Goal: Transaction & Acquisition: Purchase product/service

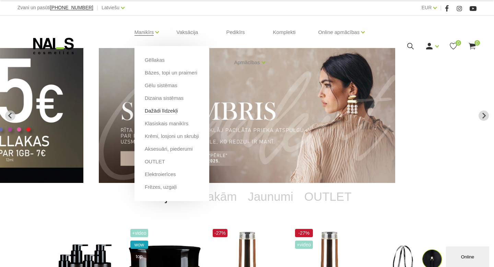
click at [163, 111] on link "Dažādi līdzekļi" at bounding box center [161, 111] width 33 height 8
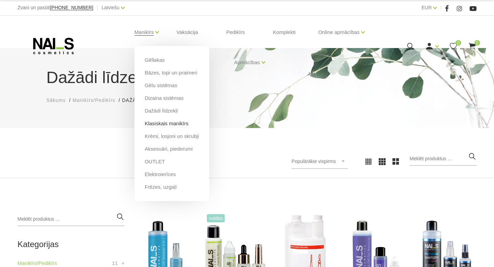
click at [176, 125] on link "Klasiskais manikīrs" at bounding box center [167, 124] width 44 height 8
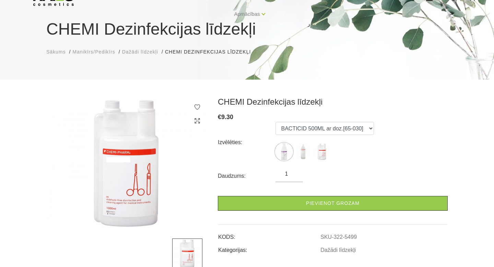
scroll to position [49, 0]
click at [289, 153] on img at bounding box center [283, 151] width 17 height 17
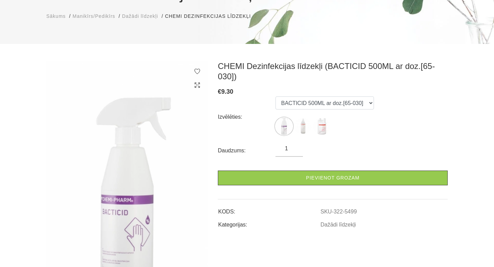
scroll to position [80, 0]
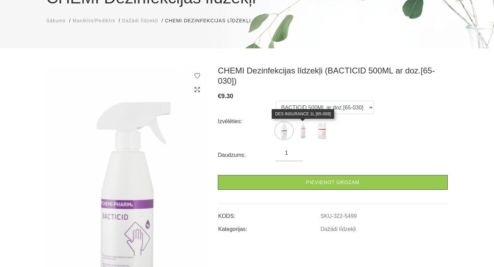
click at [303, 134] on img at bounding box center [302, 130] width 17 height 17
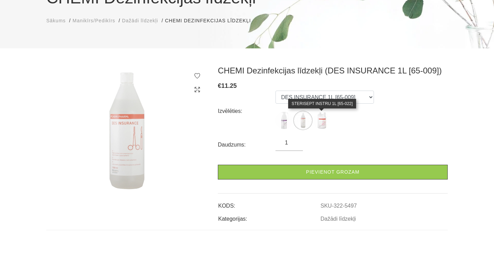
click at [323, 123] on img at bounding box center [321, 120] width 17 height 17
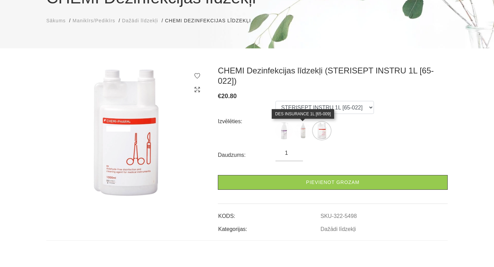
click at [303, 134] on img at bounding box center [302, 130] width 17 height 17
select select "5497"
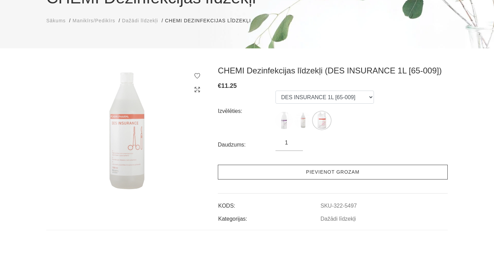
click at [338, 172] on link "Pievienot grozam" at bounding box center [333, 172] width 230 height 15
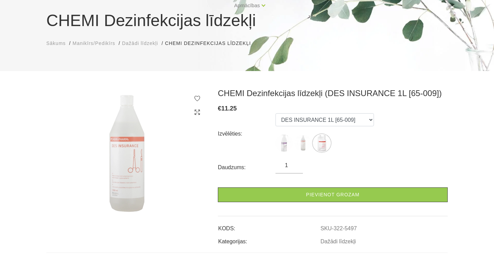
scroll to position [0, 0]
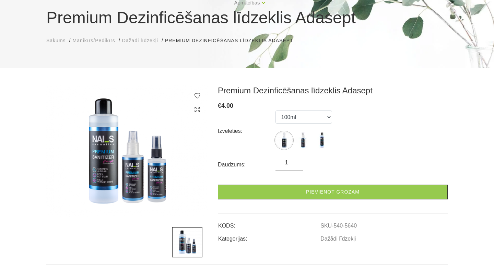
scroll to position [60, 0]
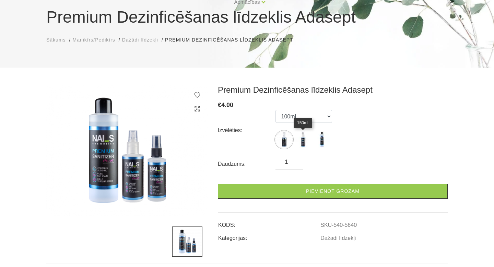
click at [302, 144] on img at bounding box center [302, 139] width 17 height 17
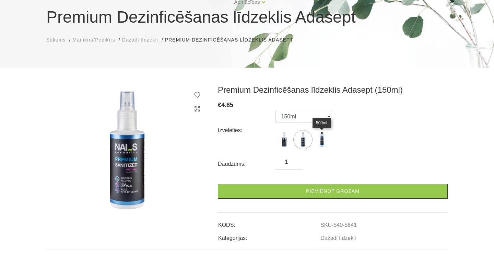
click at [317, 143] on img at bounding box center [321, 139] width 17 height 17
select select "5583"
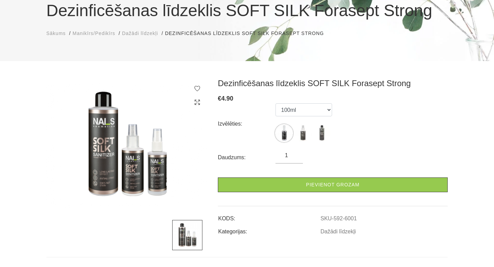
scroll to position [67, 0]
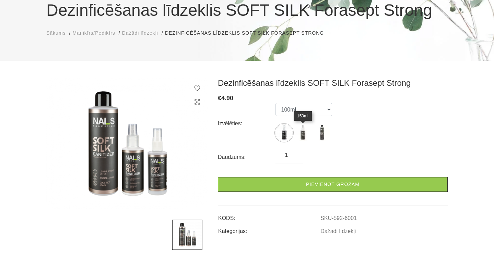
click at [307, 134] on img at bounding box center [302, 132] width 17 height 17
select select "6002"
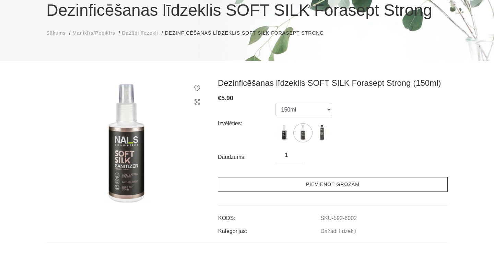
click at [325, 190] on link "Pievienot grozam" at bounding box center [333, 184] width 230 height 15
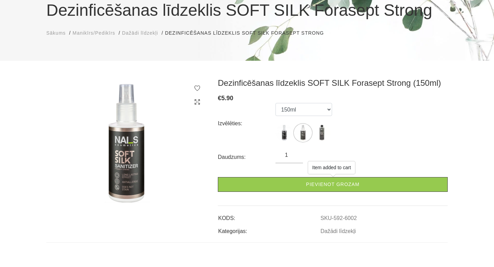
scroll to position [0, 0]
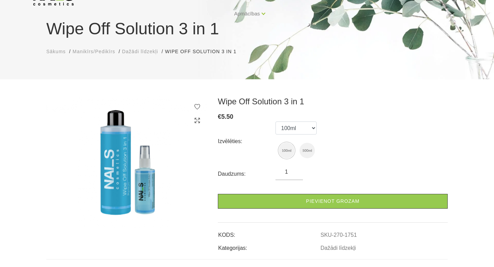
scroll to position [51, 0]
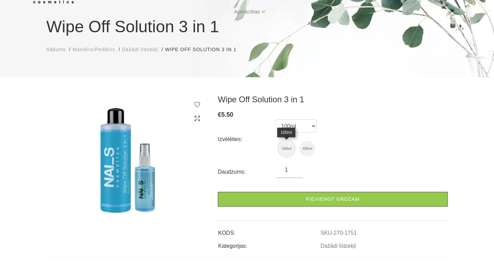
click at [290, 148] on img at bounding box center [286, 148] width 15 height 15
click at [304, 148] on img at bounding box center [306, 148] width 15 height 15
click at [287, 147] on img at bounding box center [286, 148] width 15 height 15
select select "1751"
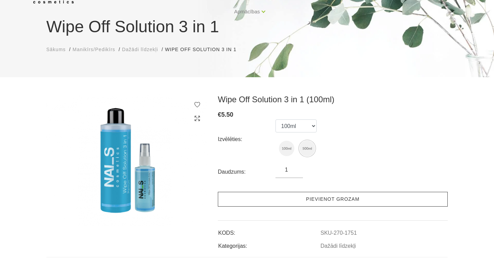
click at [341, 198] on link "Pievienot grozam" at bounding box center [333, 199] width 230 height 15
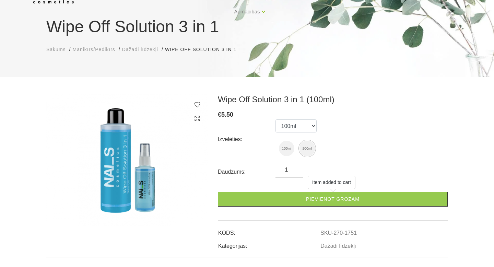
scroll to position [0, 0]
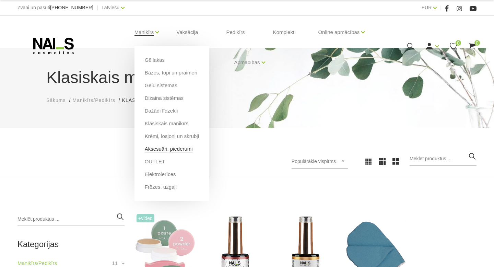
click at [165, 151] on link "Aksesuāri, piederumi" at bounding box center [169, 149] width 48 height 8
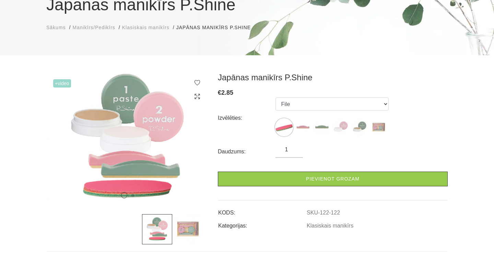
scroll to position [73, 0]
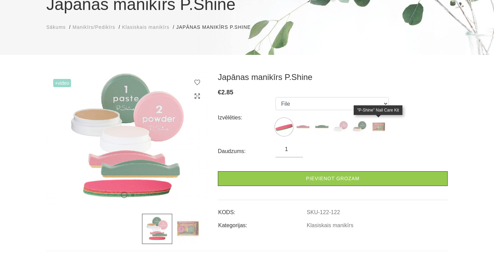
click at [375, 127] on img at bounding box center [378, 126] width 17 height 17
select select "127"
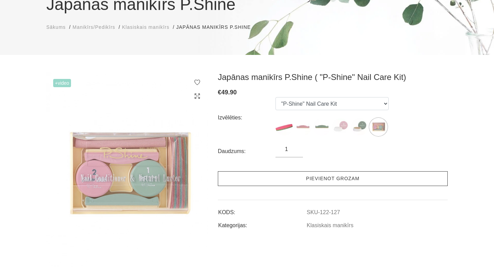
click at [352, 175] on link "Pievienot grozam" at bounding box center [333, 178] width 230 height 15
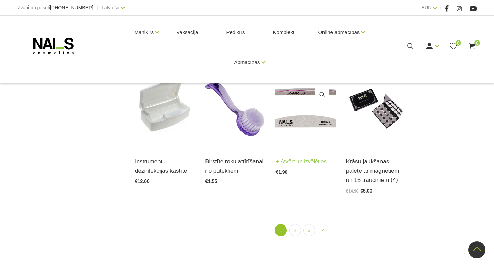
scroll to position [748, 0]
click at [295, 230] on link "2" at bounding box center [295, 230] width 12 height 13
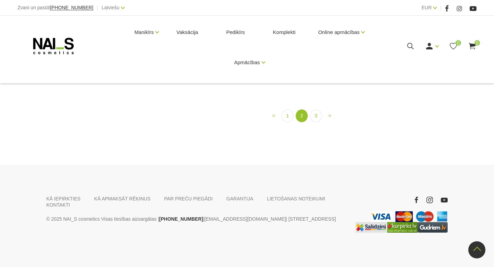
scroll to position [719, 0]
click at [318, 122] on link "3" at bounding box center [316, 115] width 12 height 13
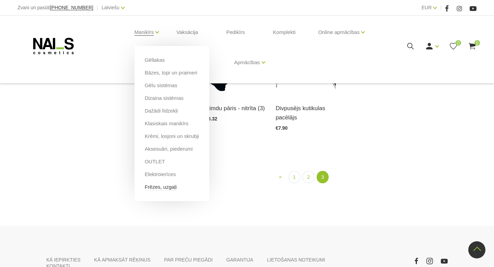
click at [169, 186] on link "Frēzes, uzgaļi" at bounding box center [161, 187] width 32 height 8
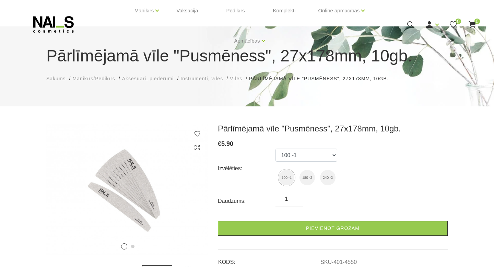
scroll to position [23, 0]
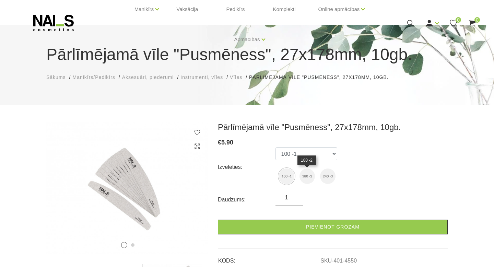
click at [308, 178] on img at bounding box center [306, 175] width 15 height 15
click at [291, 176] on img at bounding box center [286, 175] width 15 height 15
click at [288, 179] on img at bounding box center [286, 175] width 15 height 15
click at [283, 178] on img at bounding box center [286, 175] width 15 height 15
click at [287, 169] on img at bounding box center [286, 175] width 15 height 15
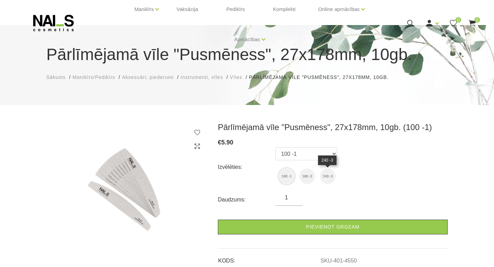
click at [325, 173] on img at bounding box center [327, 175] width 15 height 15
click at [285, 173] on img at bounding box center [286, 175] width 15 height 15
click at [299, 175] on ul "100 -1 180 -2 240 -3" at bounding box center [306, 166] width 62 height 39
click at [307, 175] on img at bounding box center [306, 175] width 15 height 15
select select "4551"
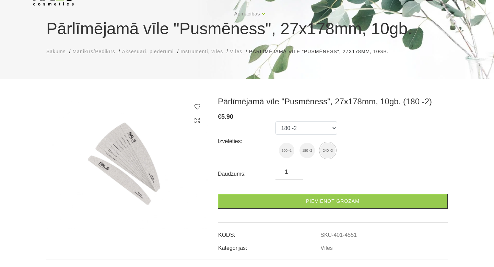
scroll to position [49, 0]
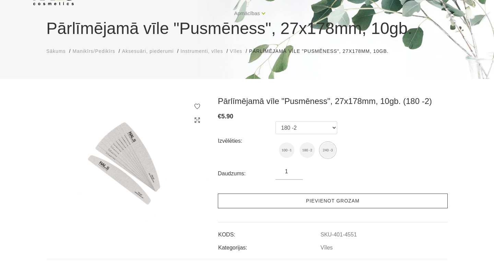
click at [317, 203] on link "Pievienot grozam" at bounding box center [333, 200] width 230 height 15
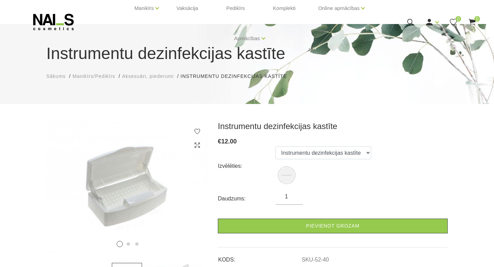
scroll to position [25, 0]
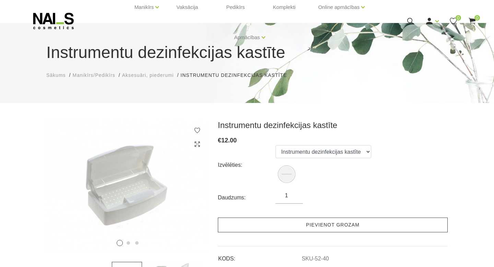
click at [324, 223] on link "Pievienot grozam" at bounding box center [333, 224] width 230 height 15
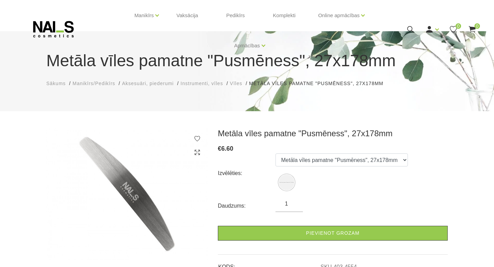
scroll to position [17, 0]
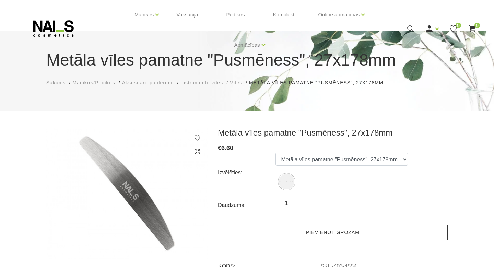
click at [288, 229] on link "Pievienot grozam" at bounding box center [333, 232] width 230 height 15
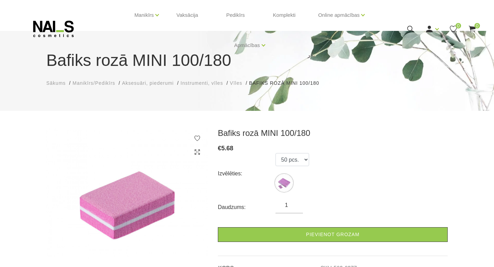
scroll to position [36, 0]
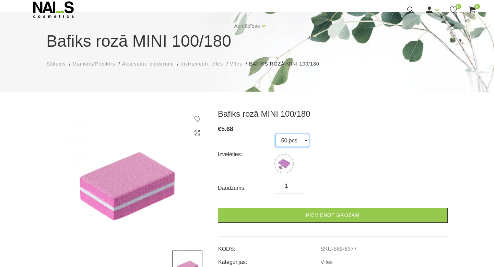
click at [304, 141] on select "50 pcs." at bounding box center [292, 140] width 34 height 13
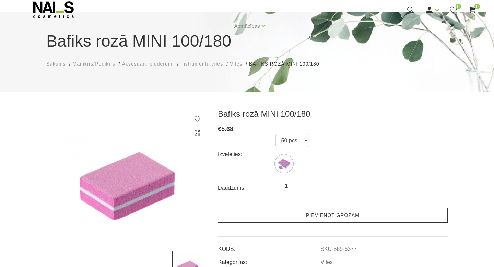
click at [307, 217] on link "Pievienot grozam" at bounding box center [333, 215] width 230 height 15
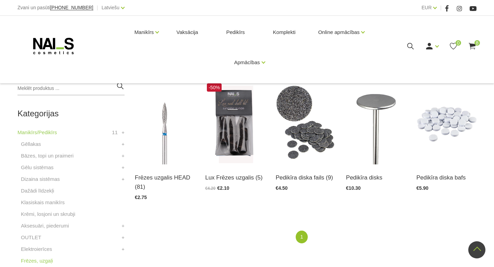
scroll to position [125, 0]
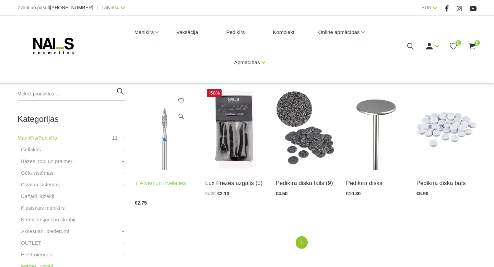
click at [168, 130] on img at bounding box center [165, 128] width 60 height 83
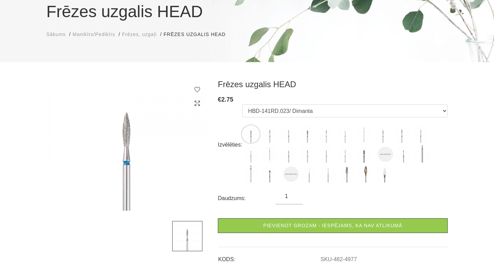
scroll to position [67, 0]
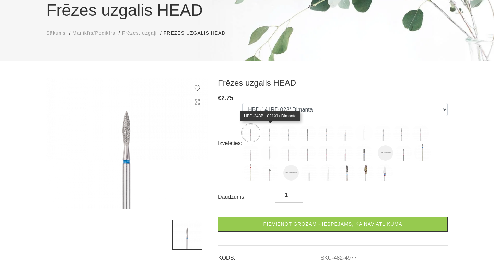
click at [268, 137] on img at bounding box center [269, 132] width 17 height 17
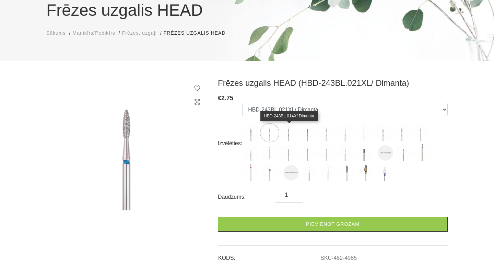
click at [290, 137] on img at bounding box center [288, 132] width 17 height 17
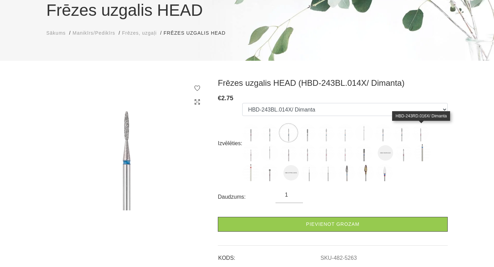
click at [420, 136] on img at bounding box center [420, 132] width 17 height 17
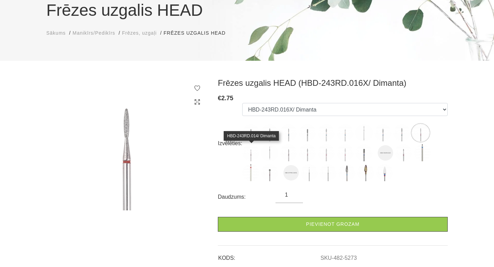
click at [251, 155] on img at bounding box center [250, 152] width 17 height 17
click at [275, 154] on img at bounding box center [269, 152] width 17 height 17
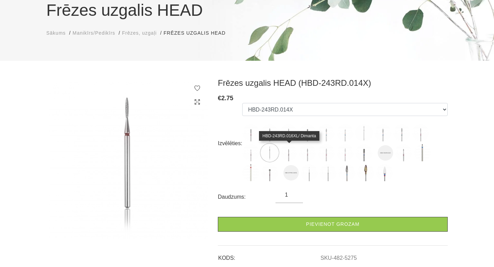
click at [291, 154] on img at bounding box center [288, 152] width 17 height 17
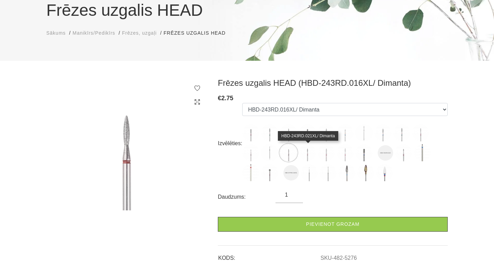
click at [309, 153] on img at bounding box center [307, 152] width 17 height 17
click at [324, 155] on img at bounding box center [325, 152] width 17 height 17
click at [309, 154] on img at bounding box center [307, 152] width 17 height 17
click at [323, 155] on img at bounding box center [325, 152] width 17 height 17
click at [307, 156] on img at bounding box center [307, 152] width 17 height 17
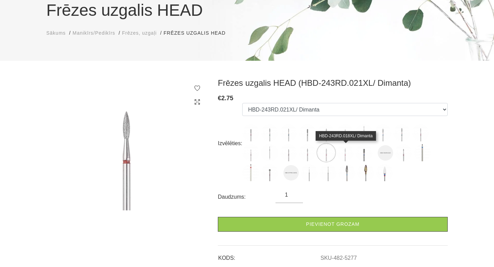
click at [347, 157] on img at bounding box center [344, 152] width 17 height 17
click at [326, 156] on img at bounding box center [325, 152] width 17 height 17
click at [325, 155] on img at bounding box center [325, 152] width 17 height 17
click at [326, 155] on img at bounding box center [325, 152] width 17 height 17
click at [322, 156] on img at bounding box center [325, 152] width 17 height 17
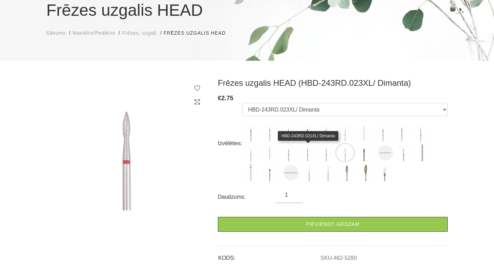
click at [311, 156] on img at bounding box center [307, 152] width 17 height 17
select select "5277"
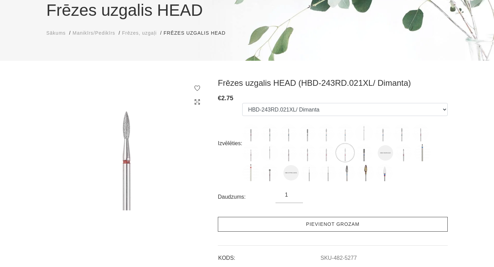
click at [339, 222] on link "Pievienot grozam" at bounding box center [333, 224] width 230 height 15
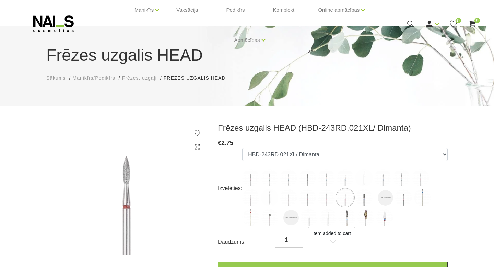
scroll to position [0, 0]
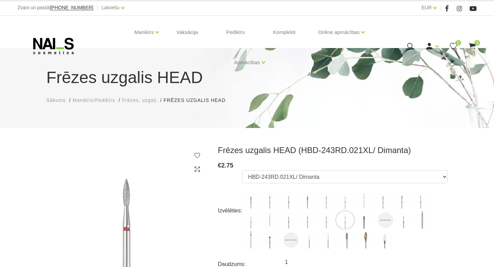
click at [472, 46] on use at bounding box center [471, 46] width 7 height 7
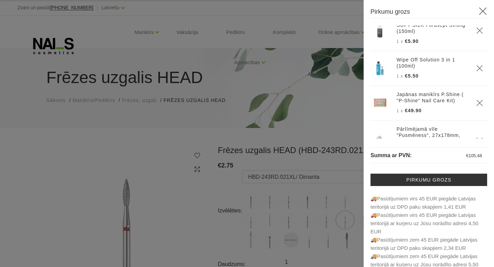
scroll to position [17, 0]
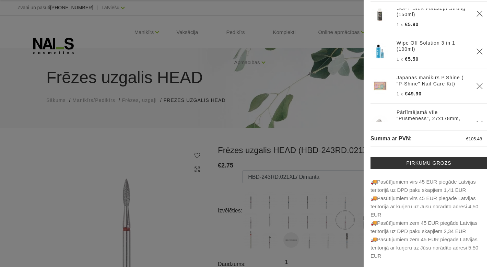
click at [303, 114] on div at bounding box center [247, 133] width 494 height 267
